Goal: Transaction & Acquisition: Obtain resource

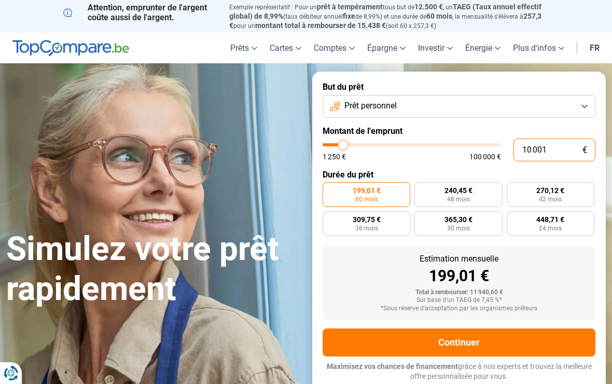
click at [569, 151] on input "10 001" at bounding box center [555, 150] width 82 height 23
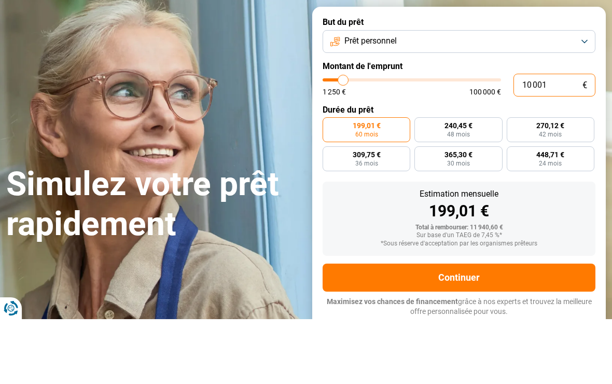
type input "1 000"
type input "1250"
type input "100"
type input "1250"
type input "10"
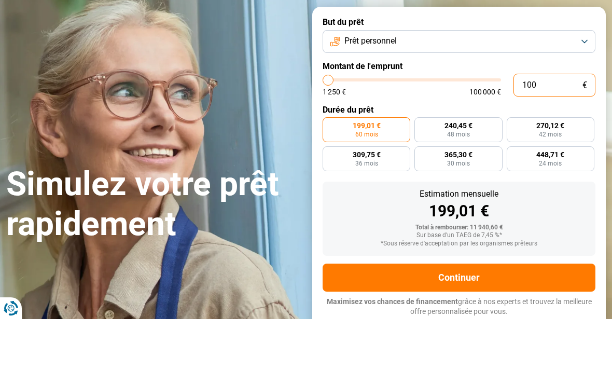
type input "1250"
type input "1"
type input "1250"
type input "0"
type input "1250"
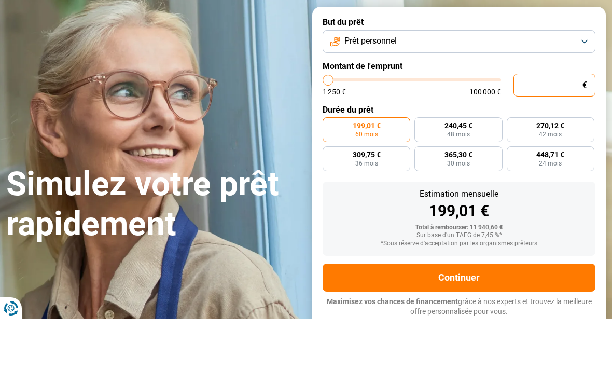
type input "3"
type input "1250"
type input "30"
type input "1250"
type input "300"
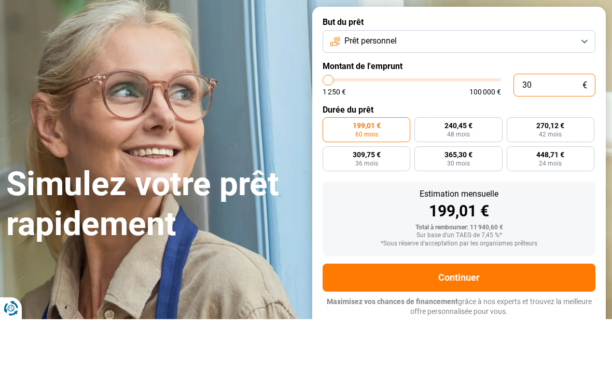
type input "1250"
type input "3 000"
type input "3000"
radio input "true"
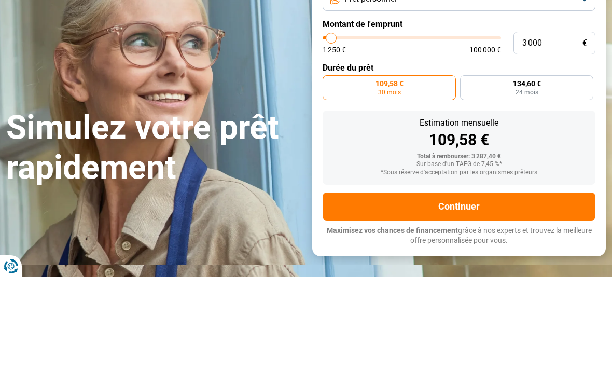
click at [529, 196] on span "24 mois" at bounding box center [527, 199] width 23 height 6
click at [467, 182] on input "134,60 € 24 mois" at bounding box center [463, 185] width 7 height 7
radio input "true"
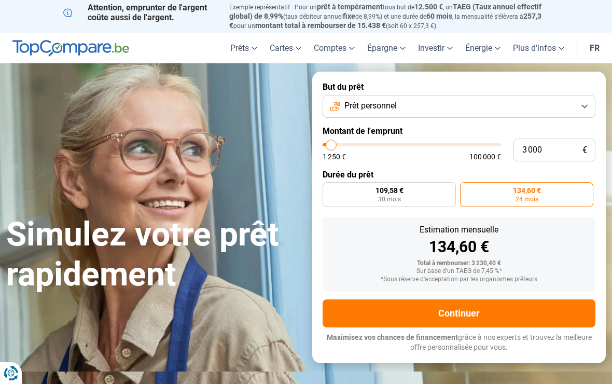
click at [591, 105] on button "Prêt personnel" at bounding box center [459, 106] width 273 height 23
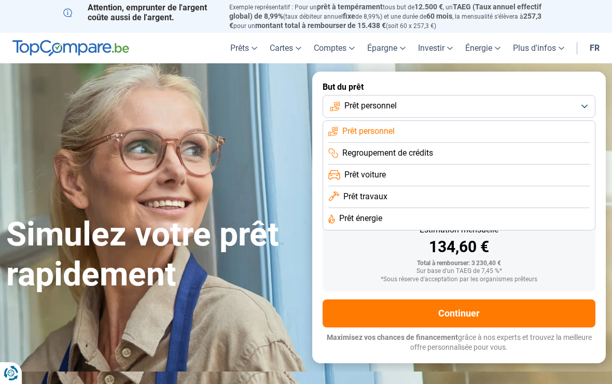
click at [389, 194] on li "Prêt travaux" at bounding box center [460, 197] width 262 height 22
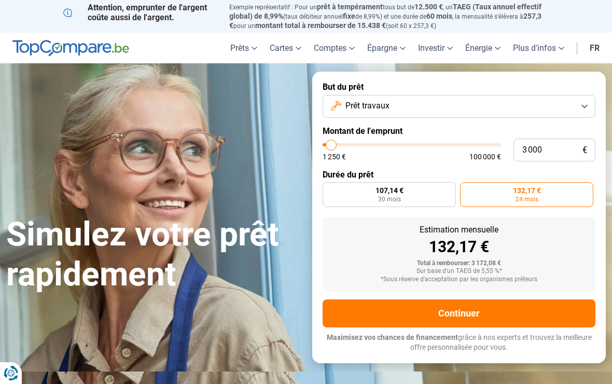
click at [477, 310] on button "Continuer" at bounding box center [459, 313] width 273 height 28
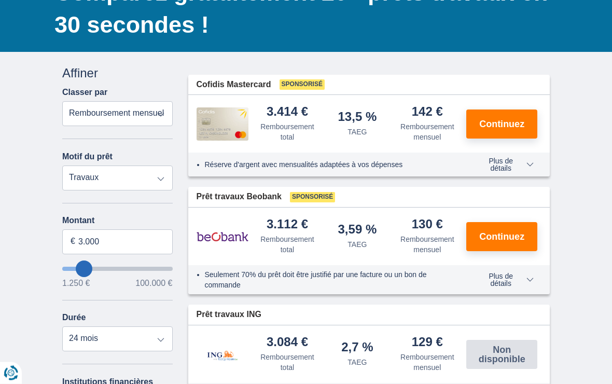
scroll to position [101, 0]
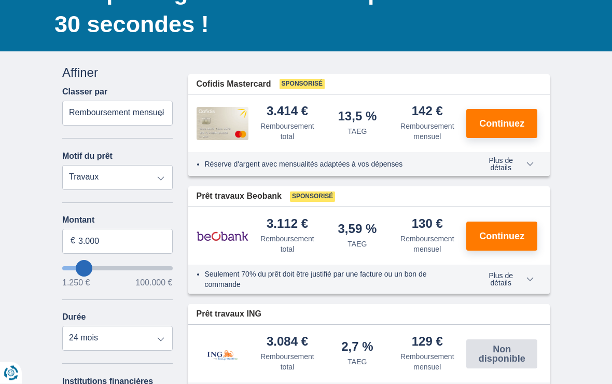
click at [512, 236] on span "Continuez" at bounding box center [502, 236] width 45 height 9
